Goal: Information Seeking & Learning: Find specific fact

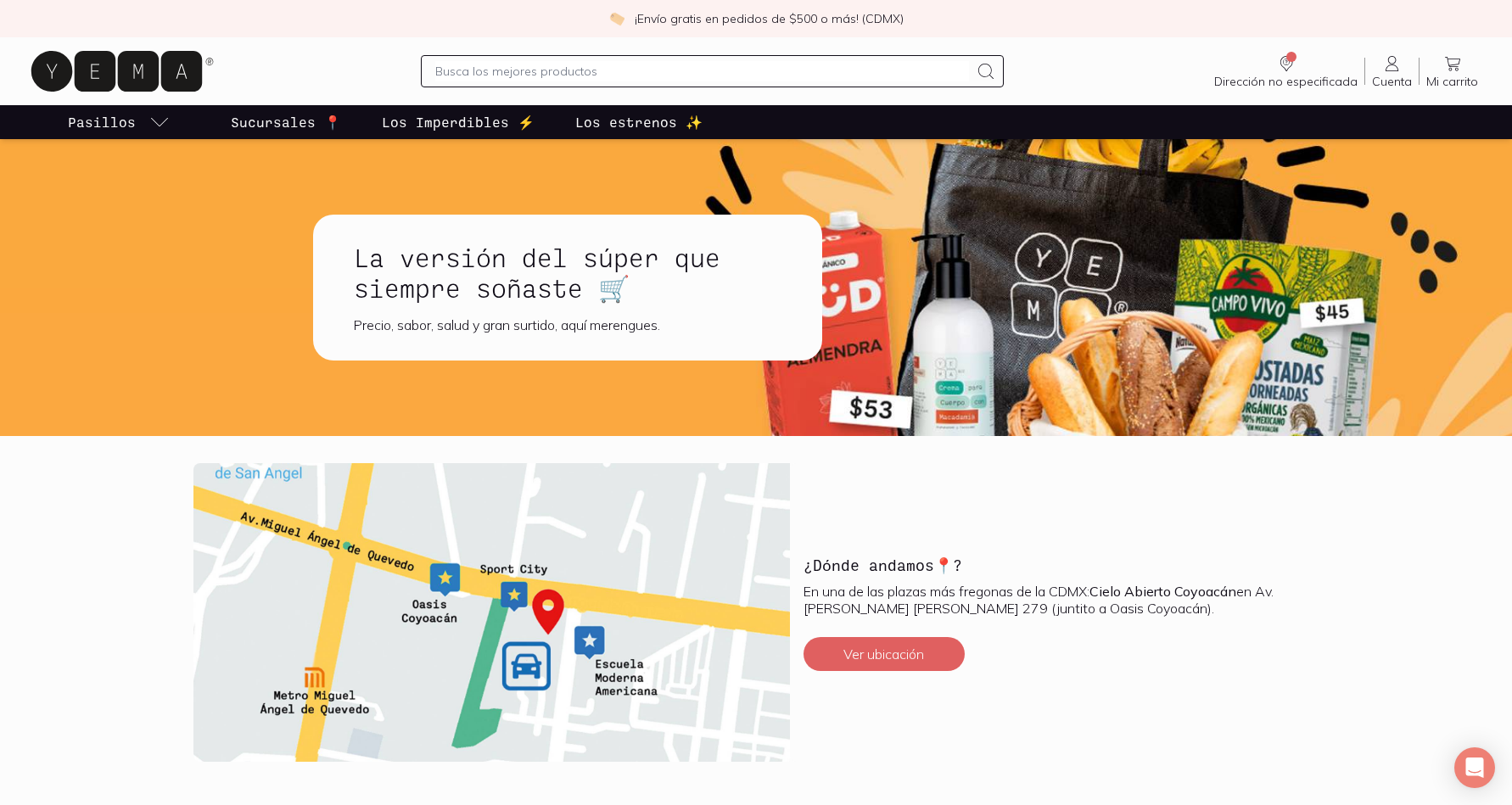
click at [296, 121] on p "Sucursales 📍" at bounding box center [286, 122] width 111 height 21
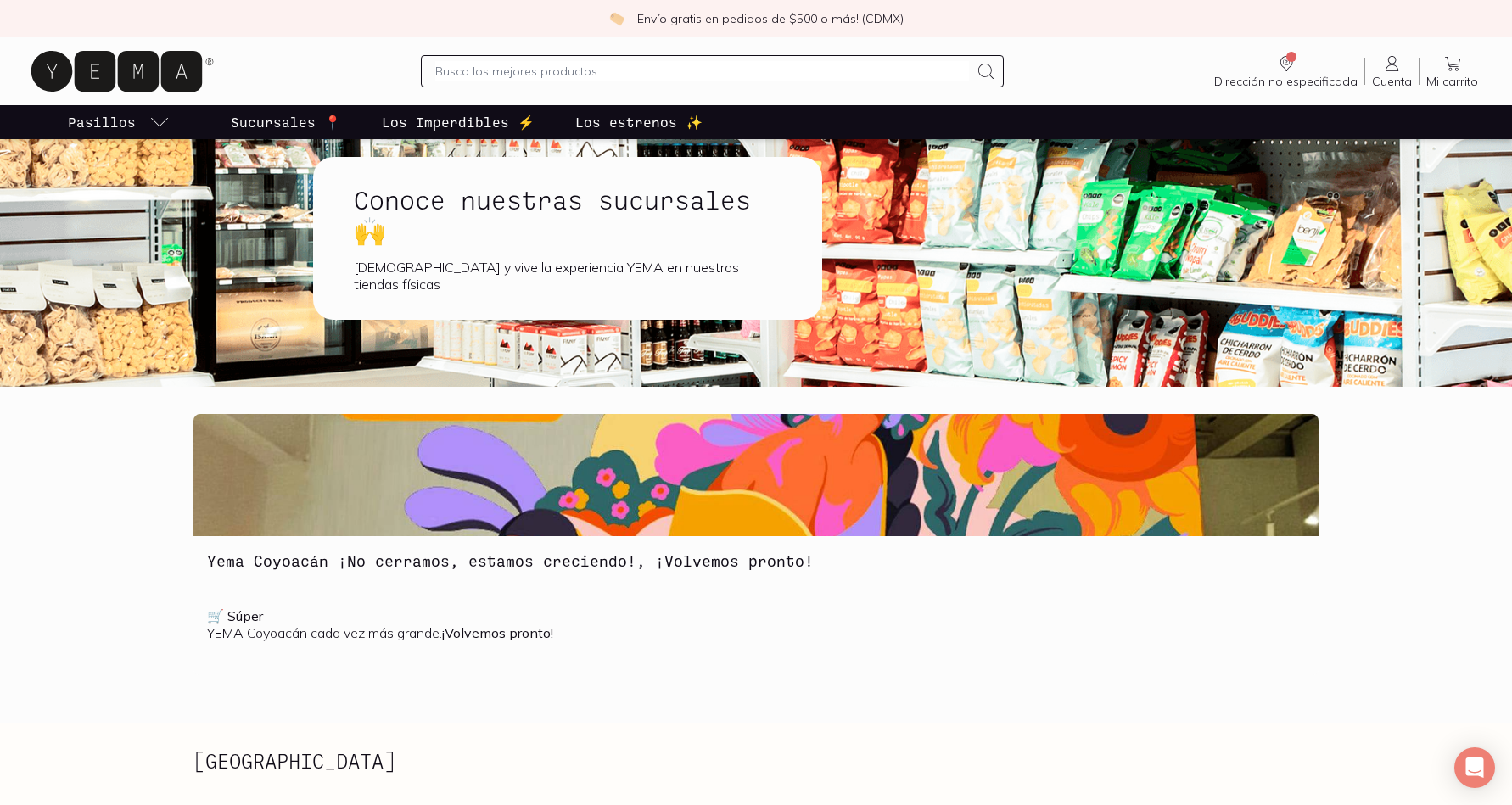
scroll to position [61, 0]
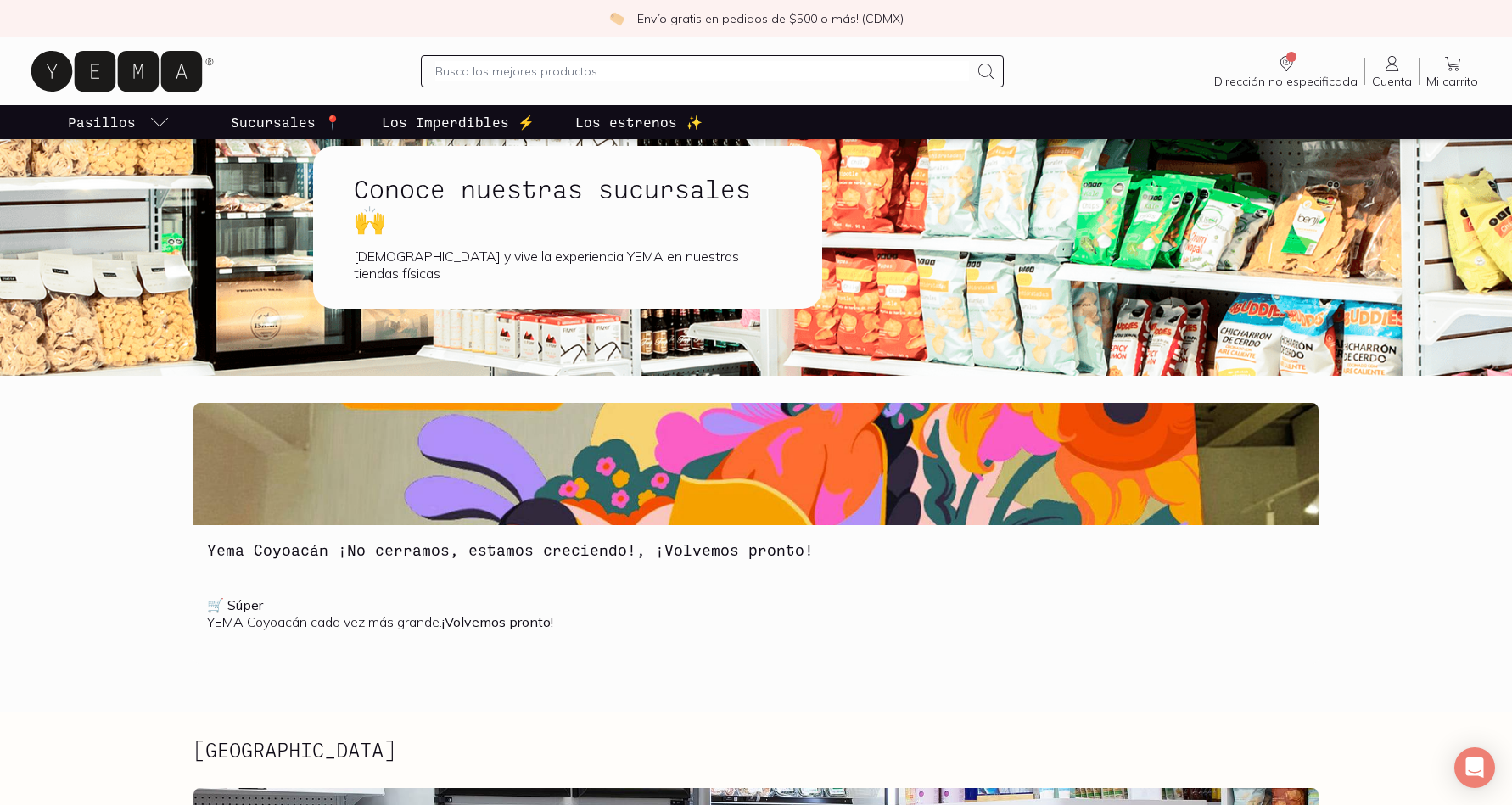
click at [250, 613] on p "🛒 Súper YEMA Coyoacán cada vez más grande. ¡Volvemos pronto!" at bounding box center [756, 613] width 1098 height 34
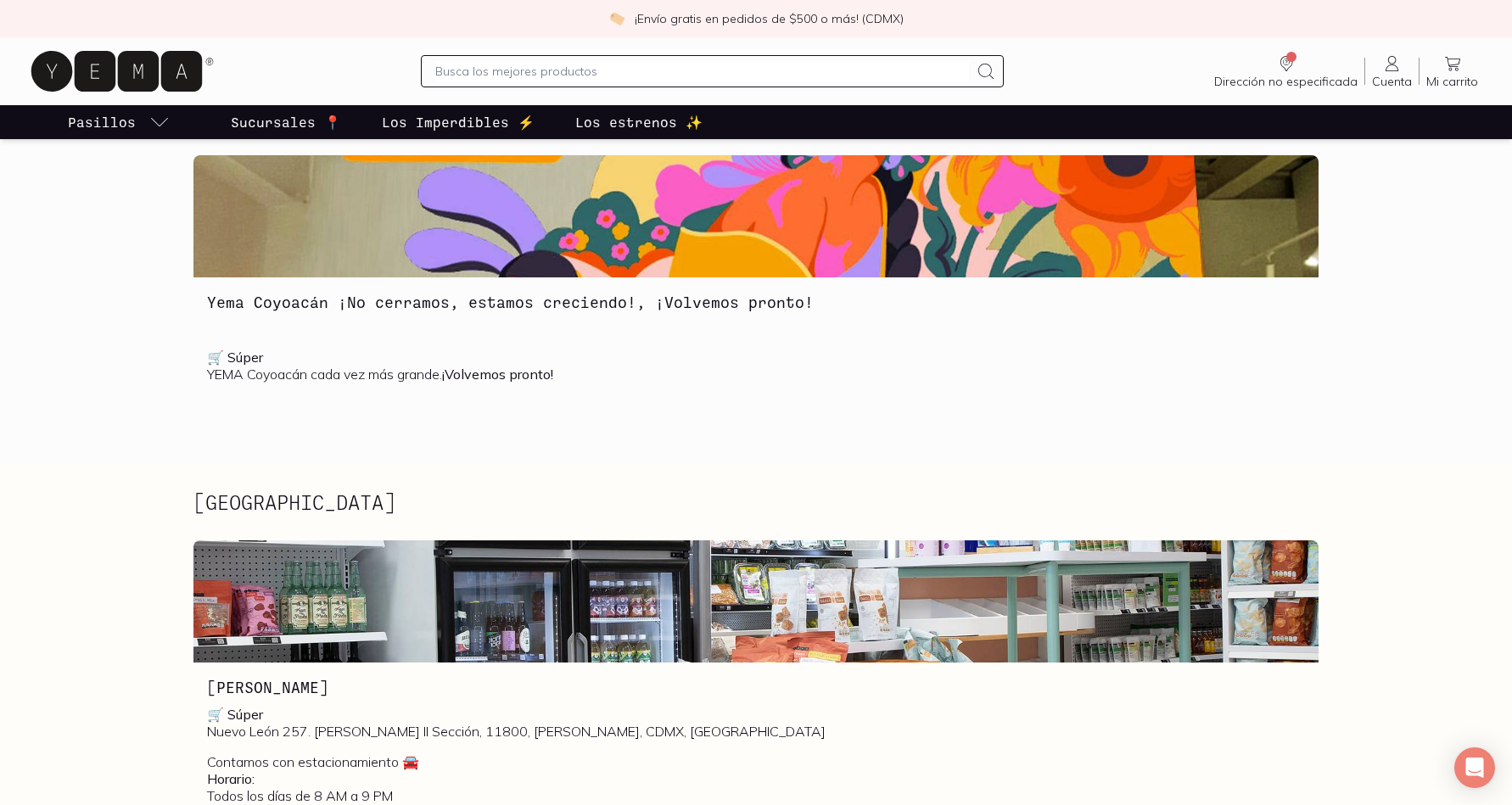
scroll to position [308, 0]
click at [564, 70] on input "text" at bounding box center [702, 70] width 534 height 21
type input "yema coyoacan cuando abre"
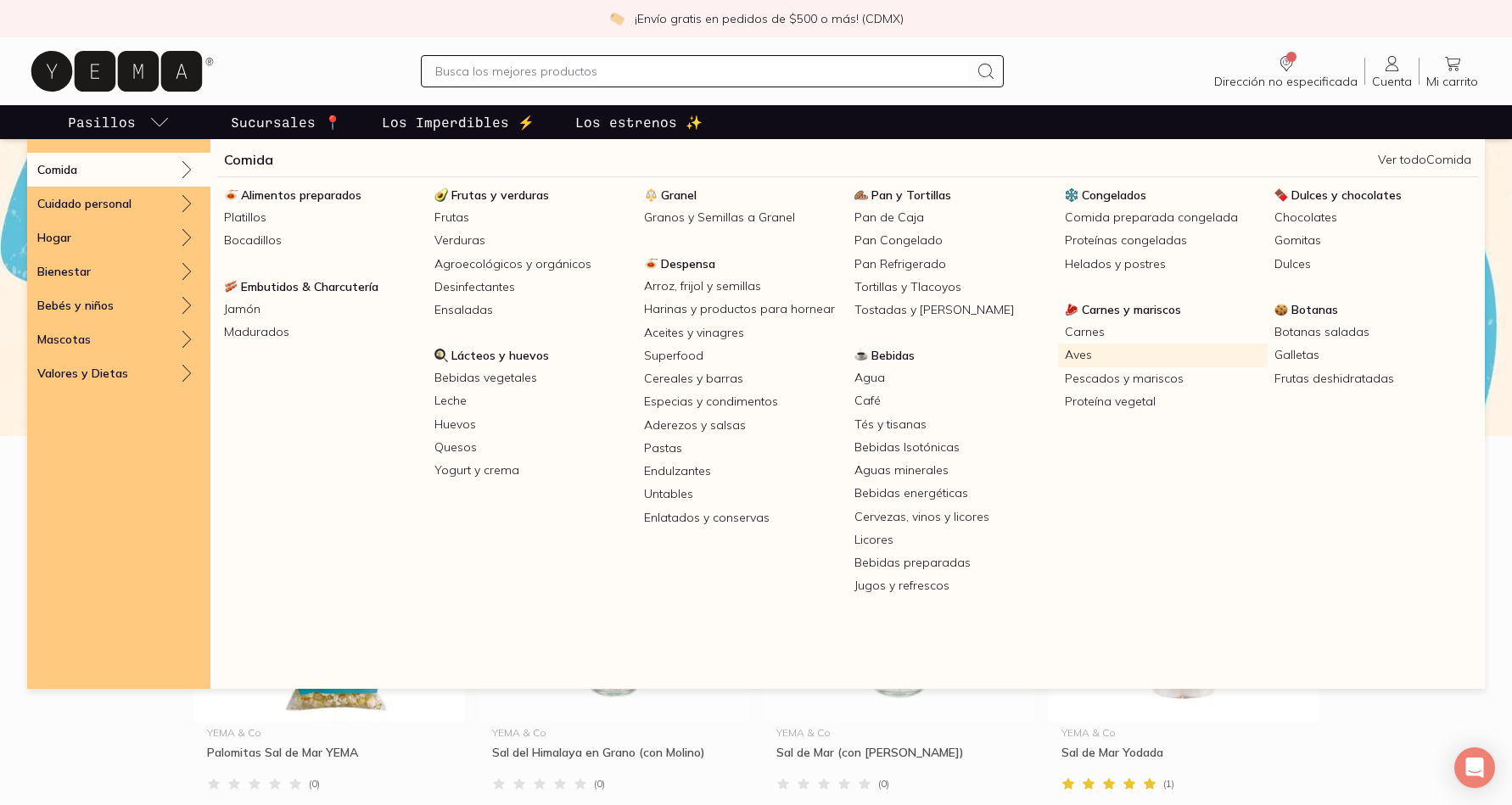
click at [1085, 355] on link "Aves" at bounding box center [1163, 354] width 210 height 22
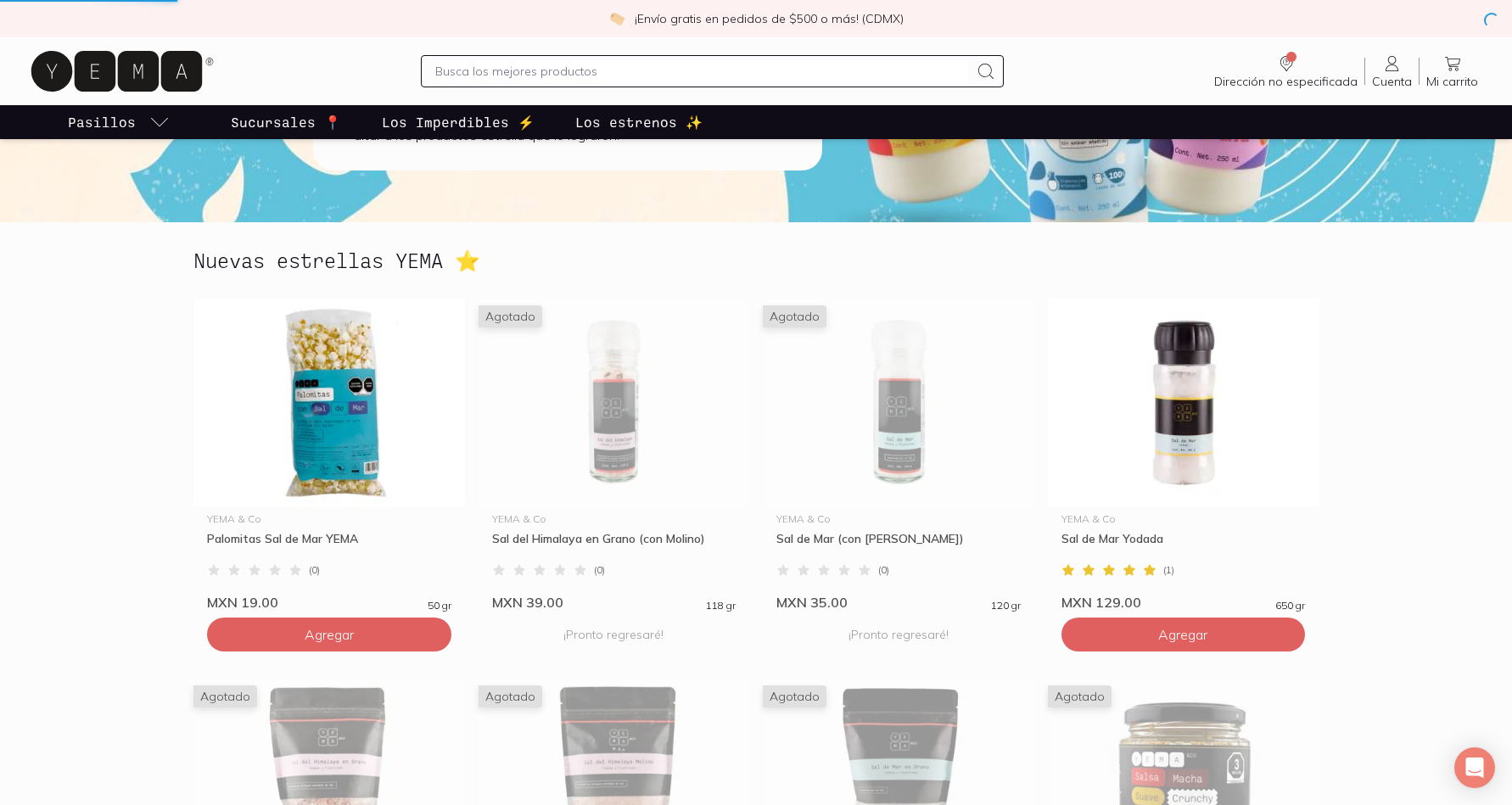
scroll to position [7, 0]
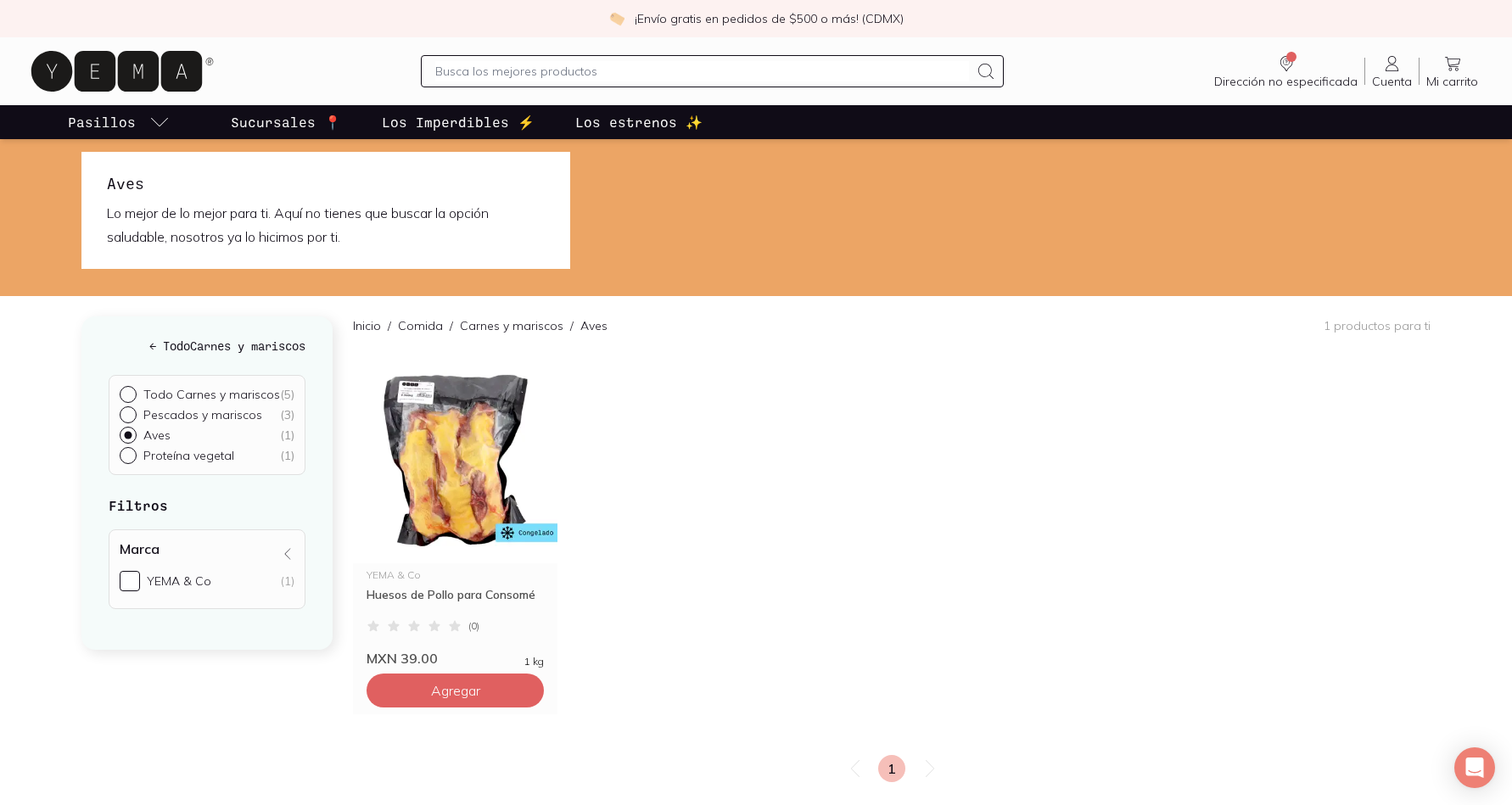
scroll to position [5, 0]
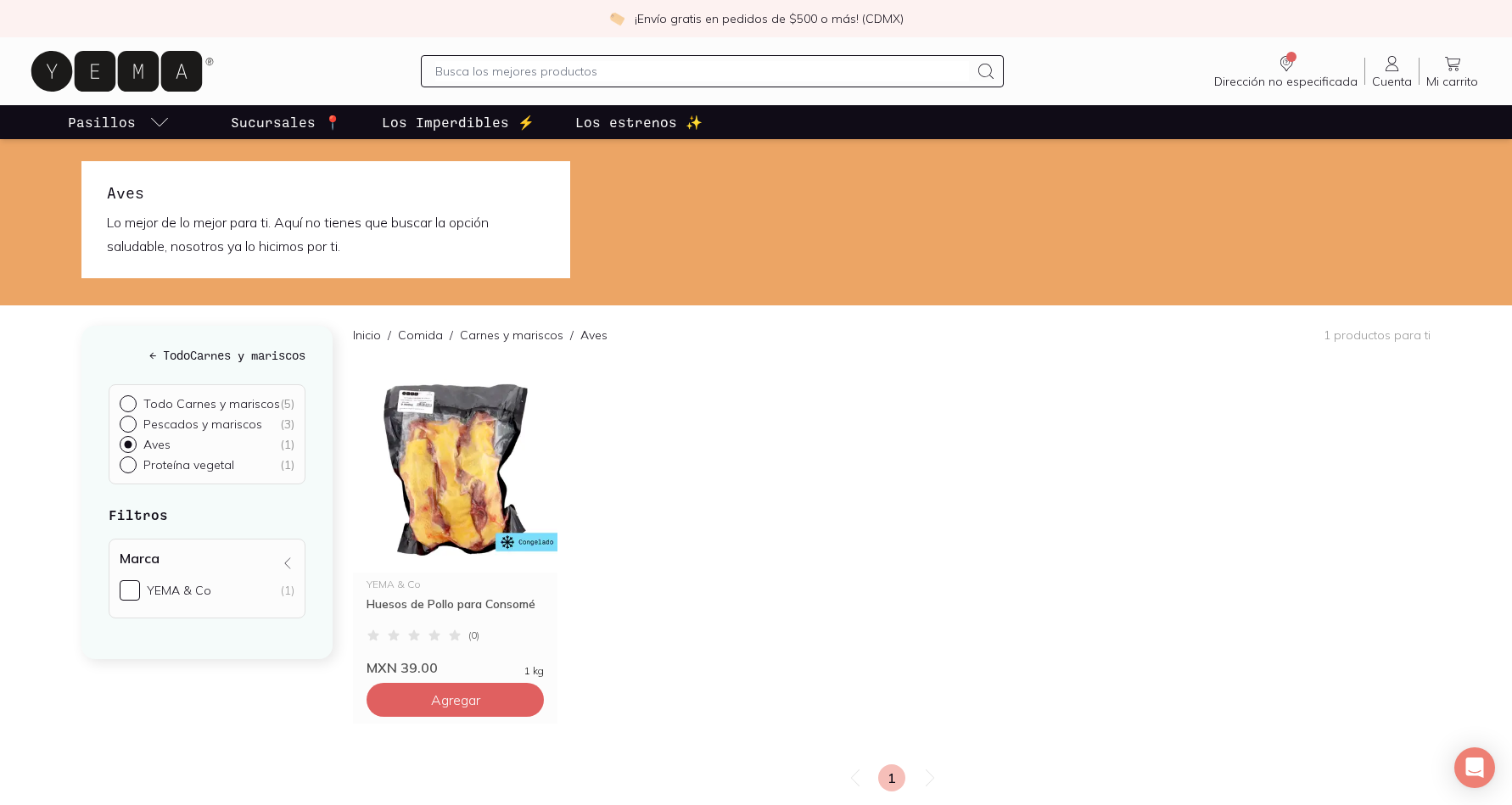
click at [126, 422] on input "Pescados y mariscos ( 3 )" at bounding box center [126, 423] width 14 height 14
radio input "true"
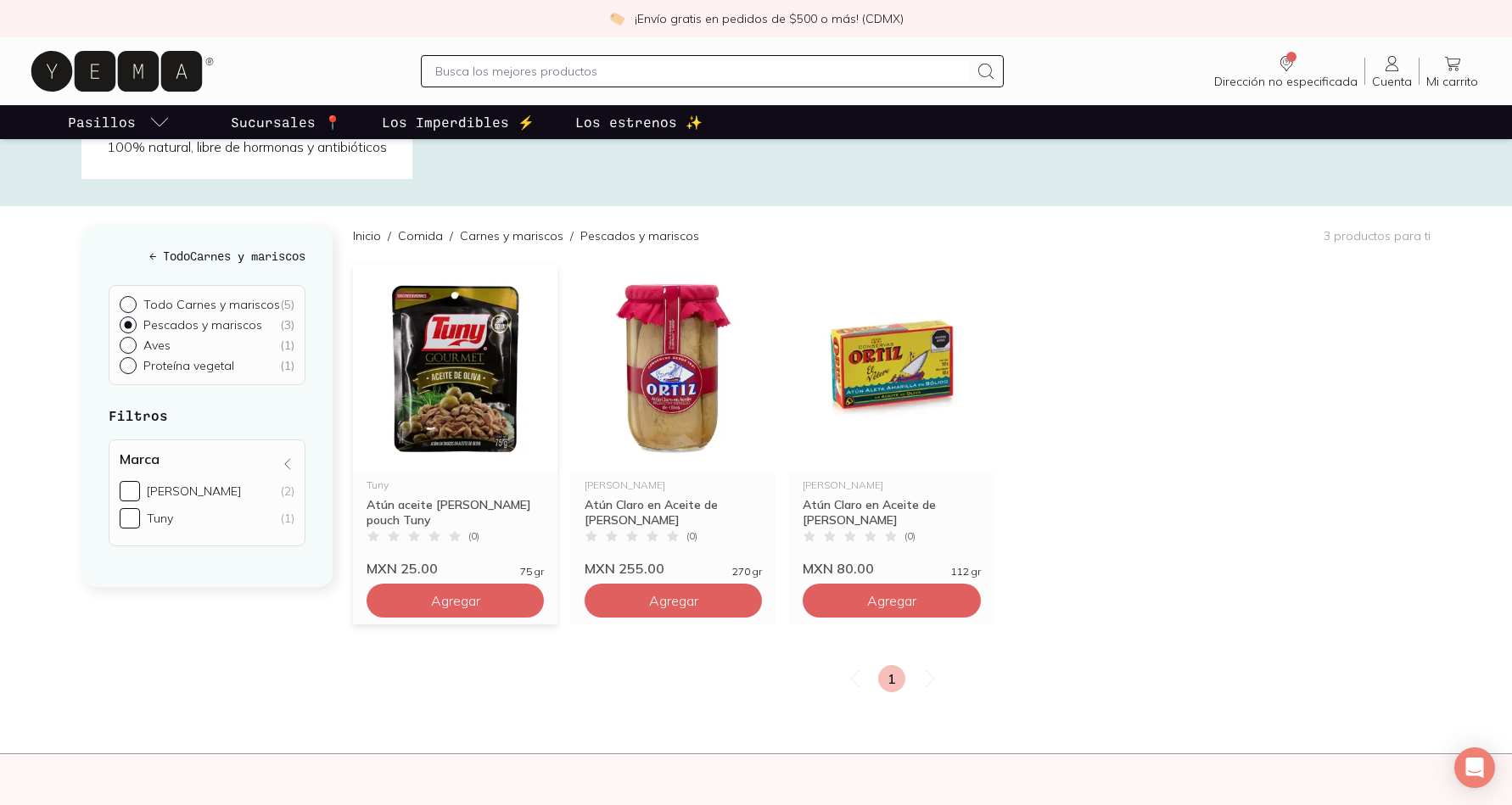
scroll to position [74, 0]
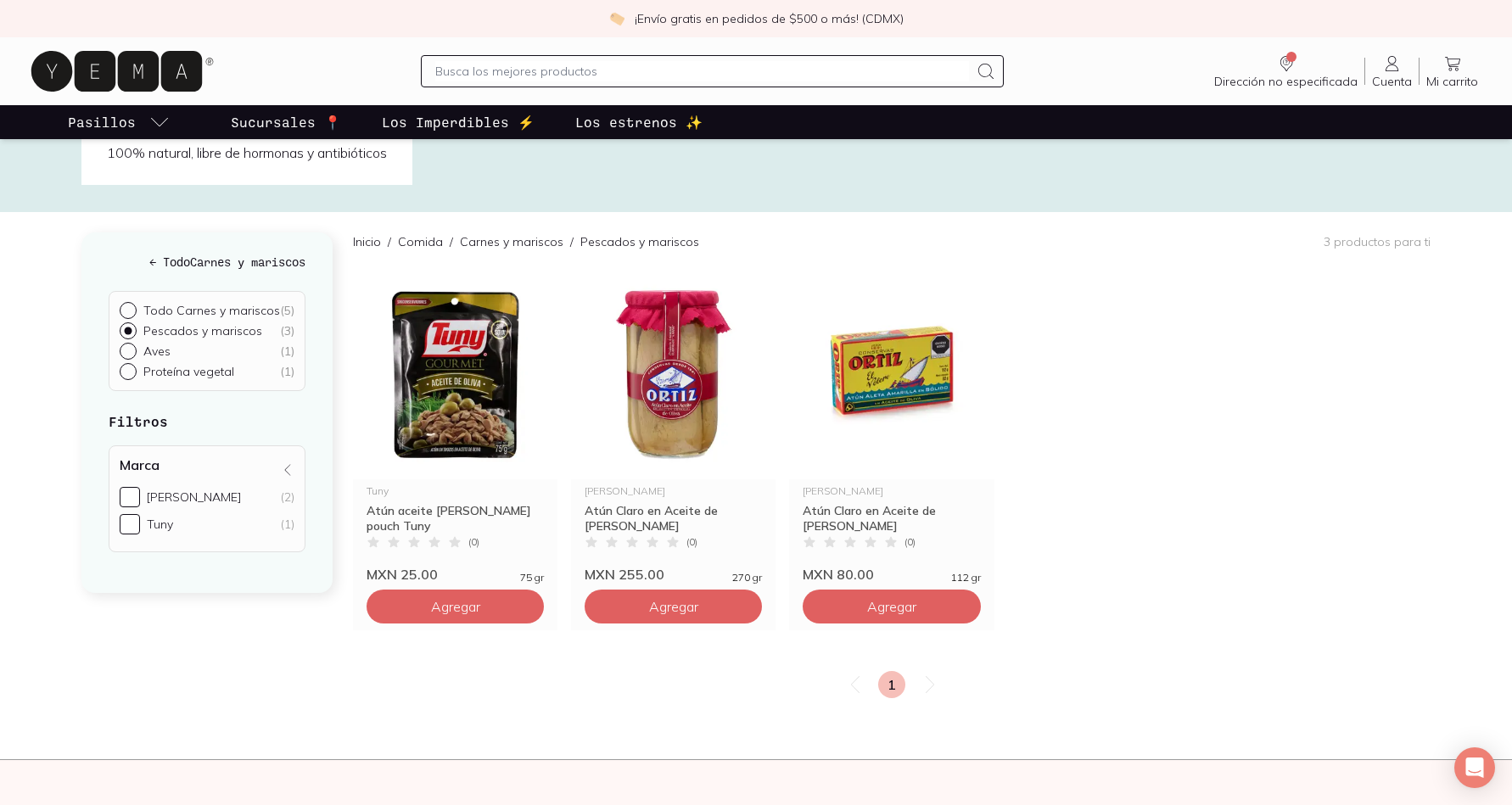
click at [126, 308] on input "Todo Carnes y mariscos ( 5 )" at bounding box center [126, 309] width 14 height 14
radio input "true"
